Goal: Navigation & Orientation: Find specific page/section

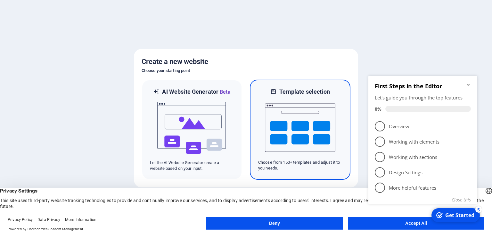
click at [311, 122] on img at bounding box center [300, 128] width 70 height 64
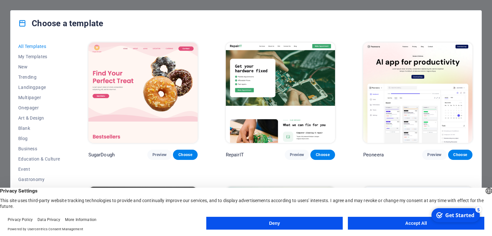
click at [37, 44] on span "All Templates" at bounding box center [39, 46] width 42 height 5
click at [34, 56] on span "My Templates" at bounding box center [39, 56] width 42 height 5
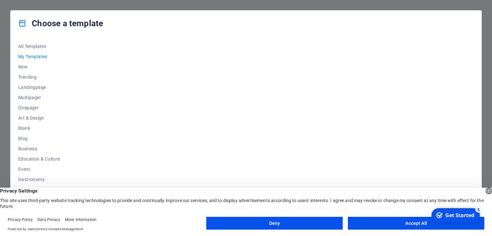
click at [381, 224] on button "Accept All" at bounding box center [416, 223] width 136 height 13
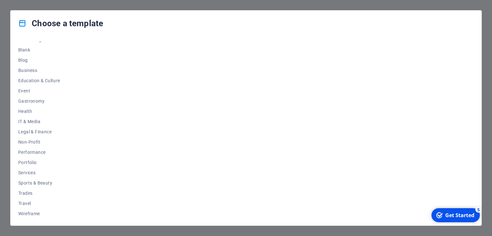
scroll to position [79, 0]
click at [20, 205] on button "Travel" at bounding box center [39, 203] width 42 height 10
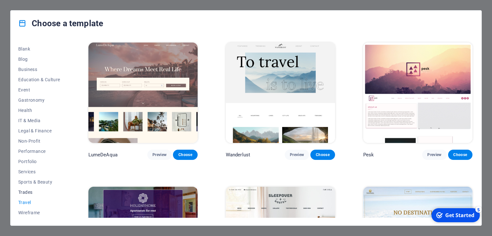
click at [25, 190] on span "Trades" at bounding box center [39, 192] width 42 height 5
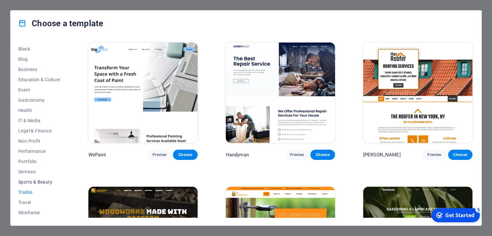
click at [29, 180] on span "Sports & Beauty" at bounding box center [39, 182] width 42 height 5
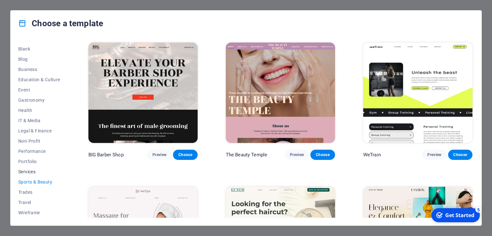
click at [29, 172] on span "Services" at bounding box center [39, 171] width 42 height 5
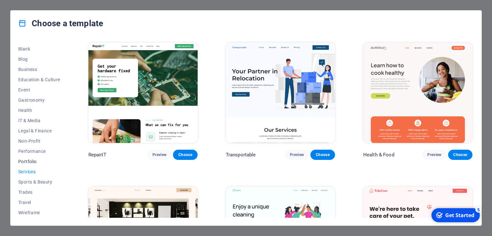
click at [30, 159] on span "Portfolio" at bounding box center [39, 161] width 42 height 5
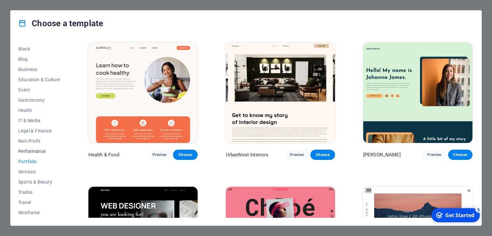
click at [29, 152] on span "Performance" at bounding box center [39, 151] width 42 height 5
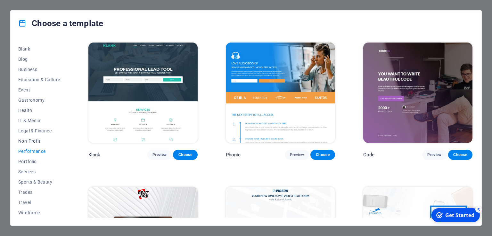
click at [30, 141] on span "Non-Profit" at bounding box center [39, 141] width 42 height 5
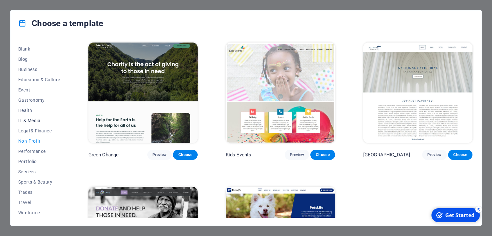
scroll to position [0, 0]
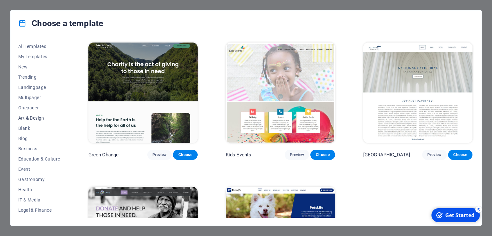
click at [32, 122] on button "Art & Design" at bounding box center [39, 118] width 42 height 10
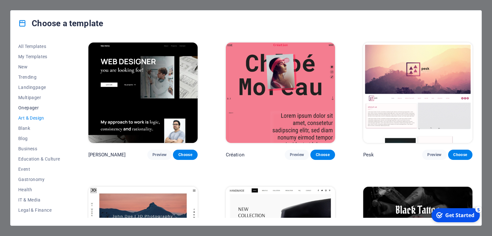
click at [26, 109] on span "Onepager" at bounding box center [39, 107] width 42 height 5
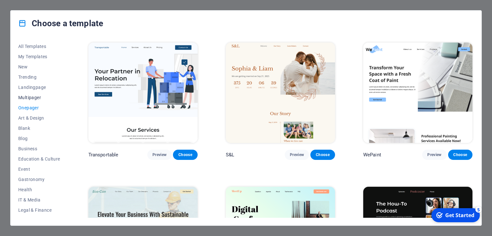
click at [29, 96] on span "Multipager" at bounding box center [39, 97] width 42 height 5
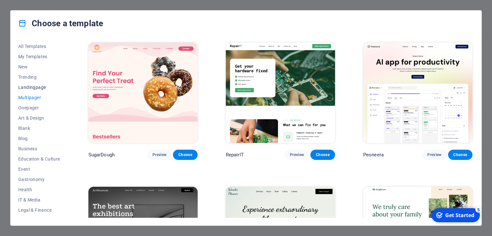
click at [29, 88] on span "Landingpage" at bounding box center [39, 87] width 42 height 5
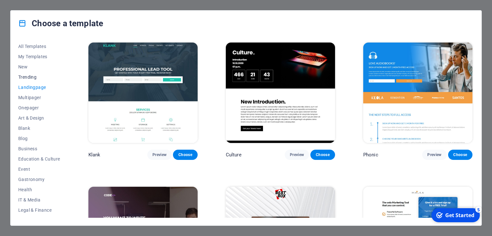
click at [28, 81] on button "Trending" at bounding box center [39, 77] width 42 height 10
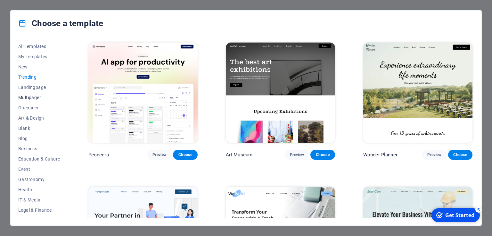
click at [27, 98] on span "Multipager" at bounding box center [39, 97] width 42 height 5
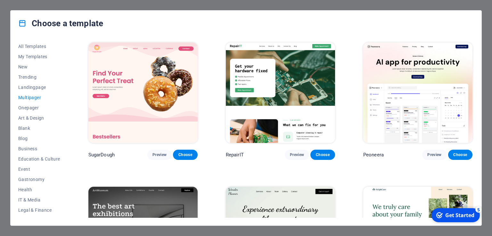
click at [489, 18] on div "Choose a template All Templates My Templates New Trending Landingpage Multipage…" at bounding box center [246, 118] width 492 height 236
